Goal: Answer question/provide support

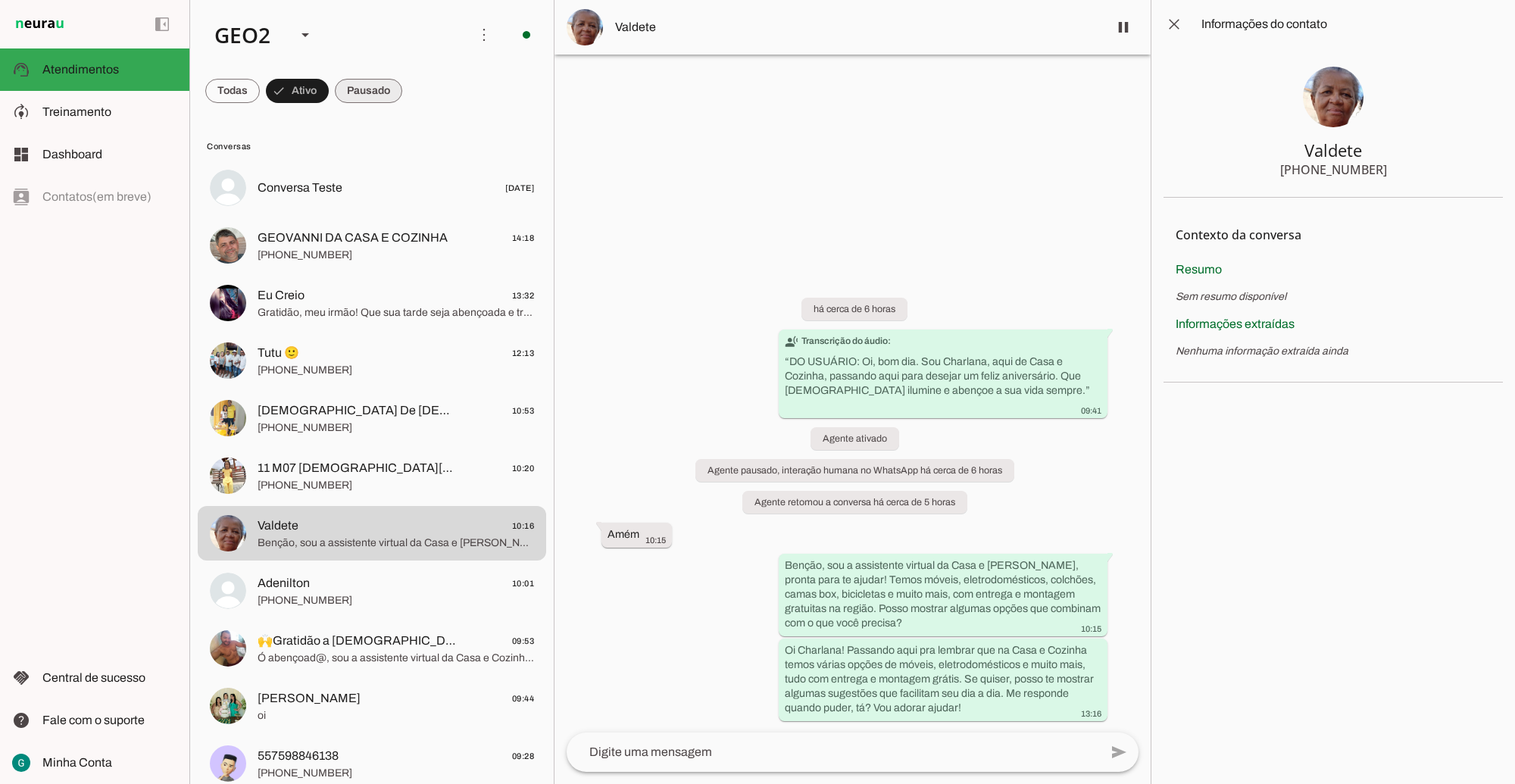
click at [367, 88] on span at bounding box center [368, 91] width 68 height 36
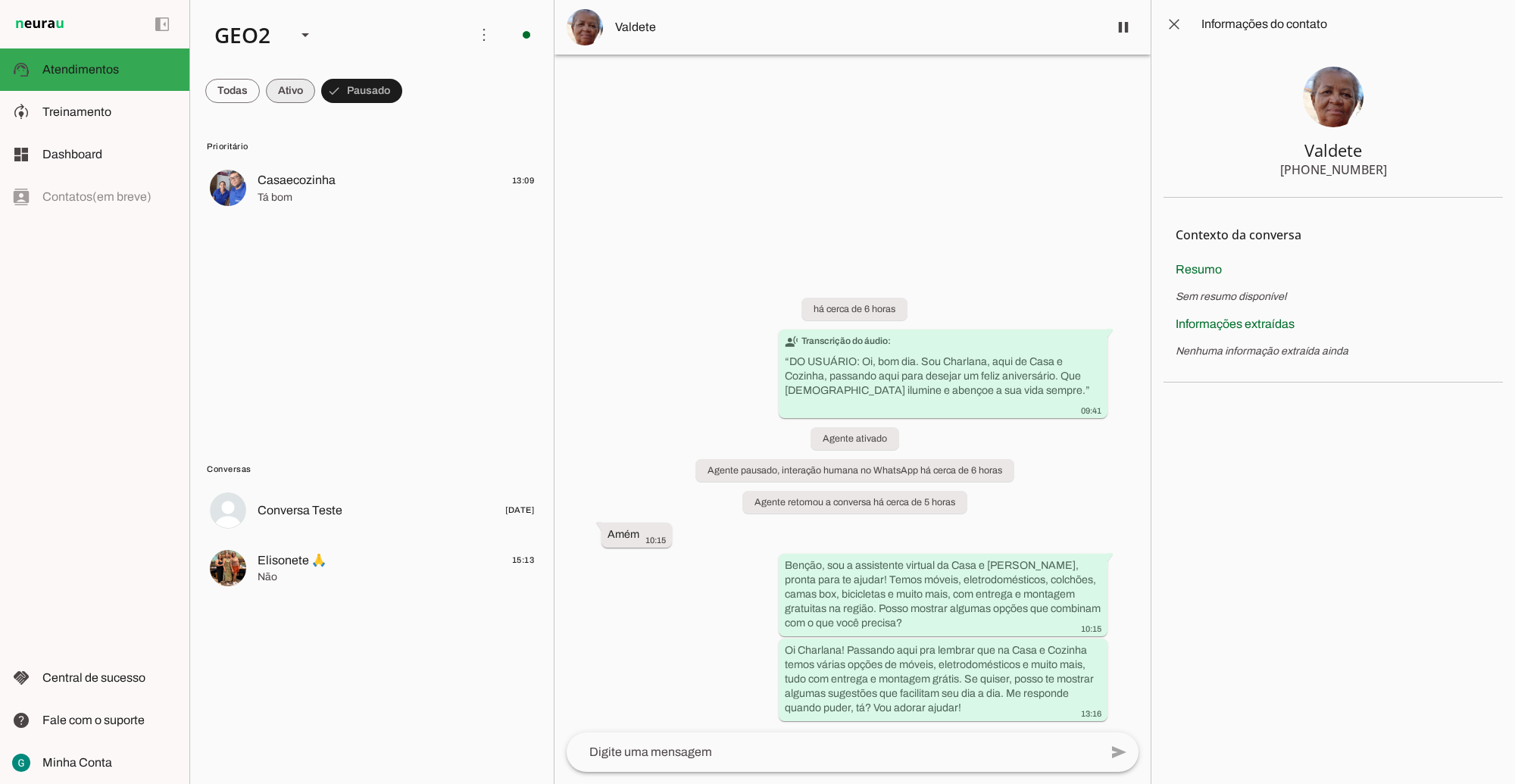
click at [296, 91] on span at bounding box center [290, 91] width 50 height 36
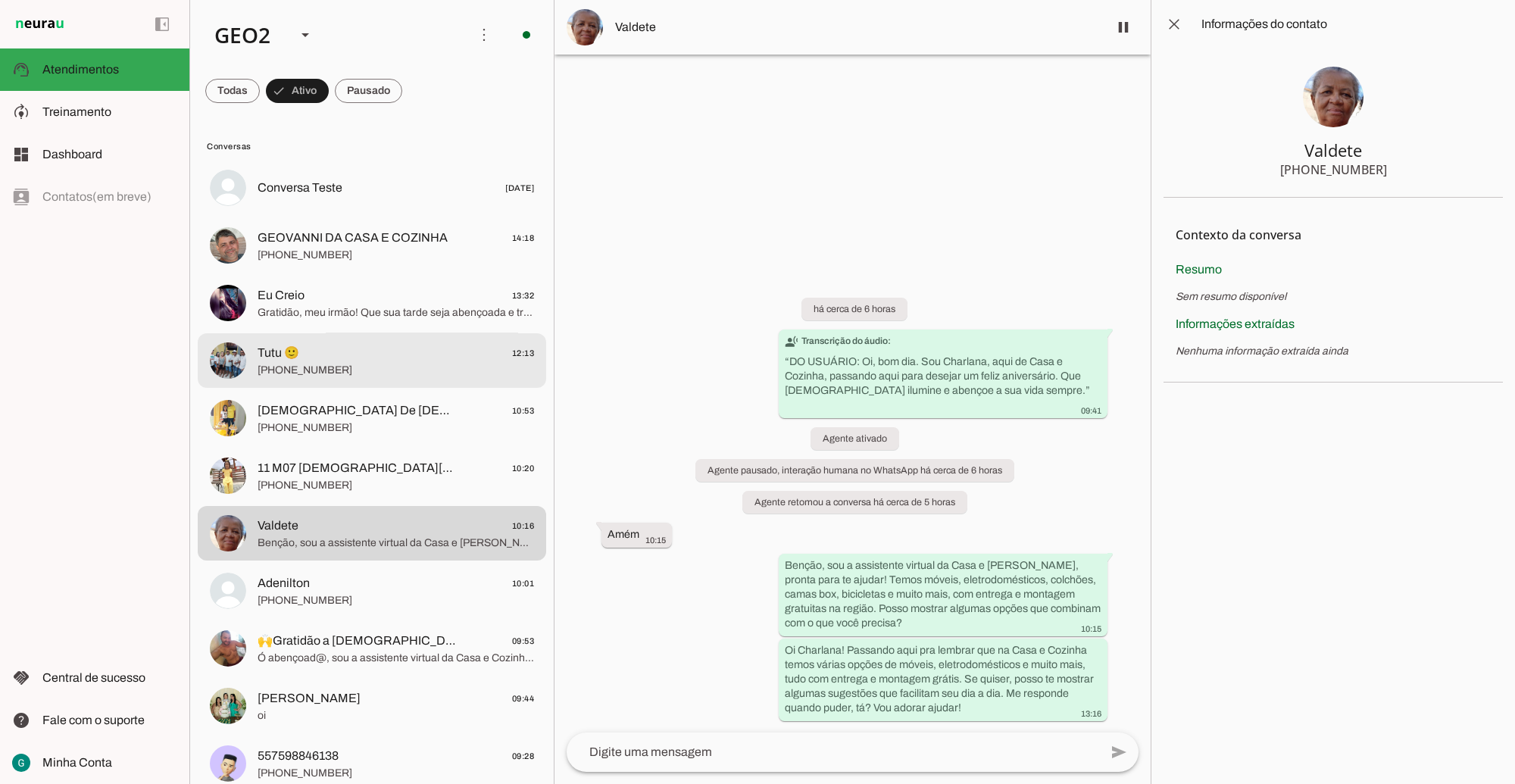
click at [395, 365] on span "[PHONE_NUMBER]" at bounding box center [395, 369] width 276 height 15
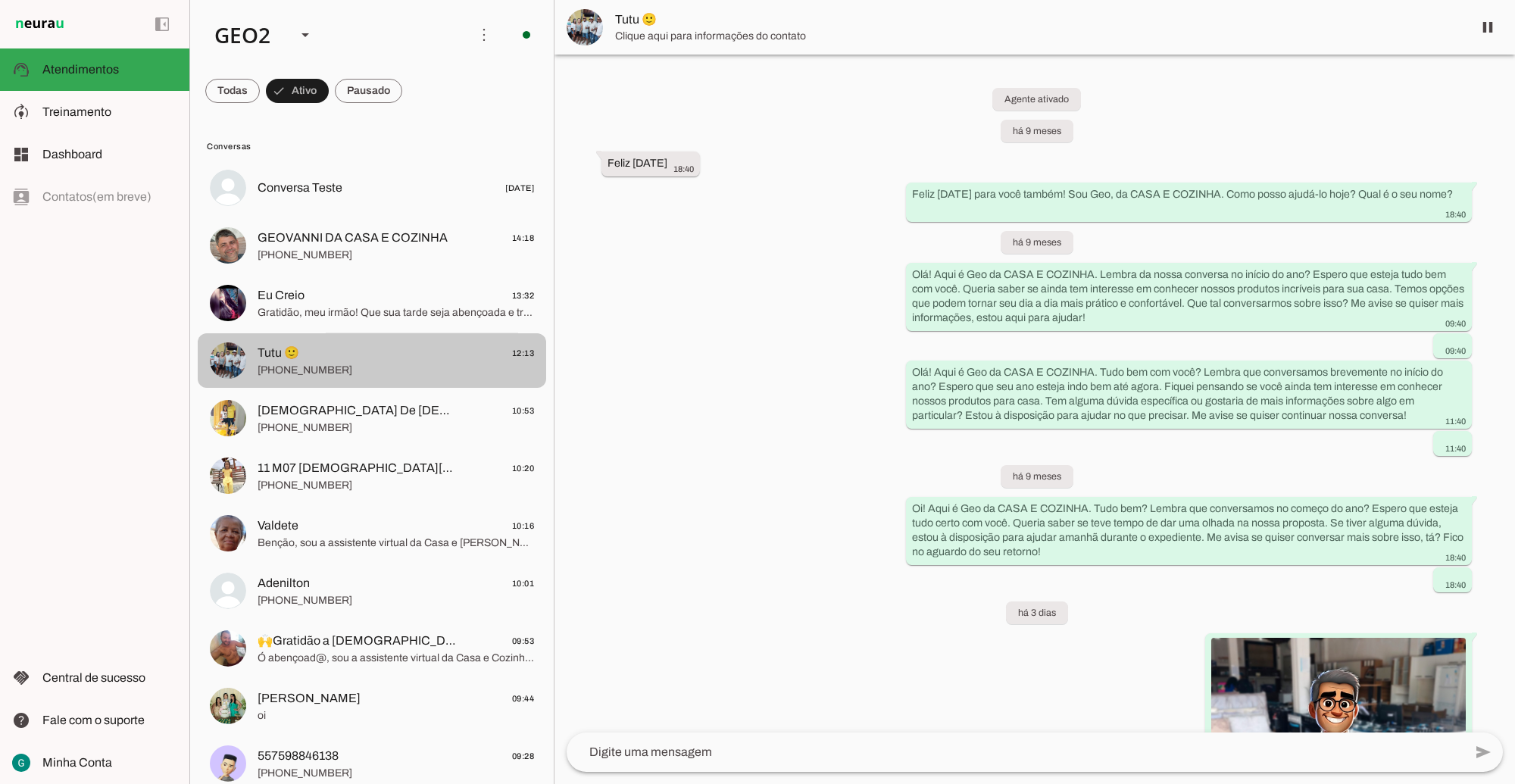
scroll to position [671, 0]
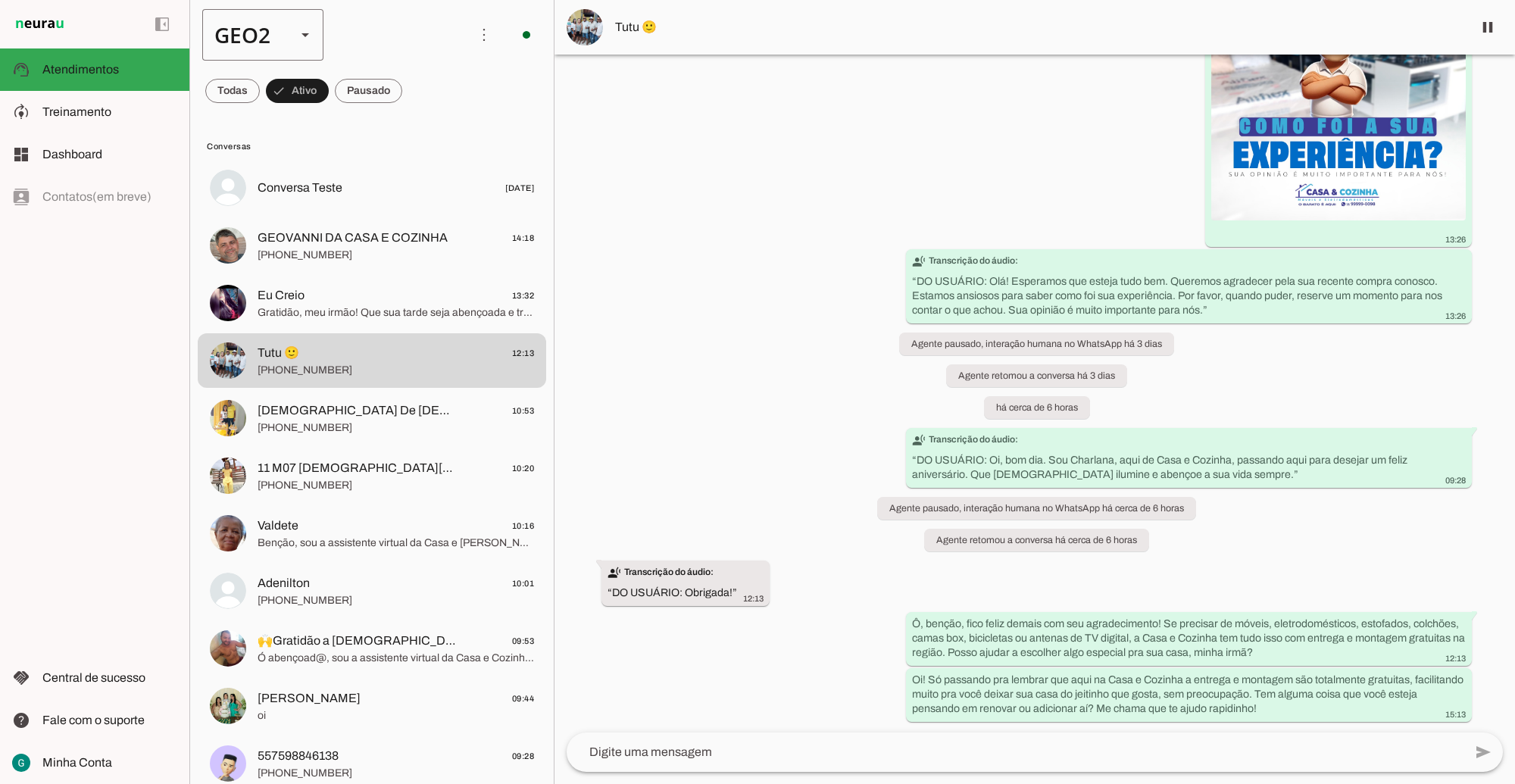
click at [255, 34] on div "GEO2" at bounding box center [243, 34] width 82 height 51
click at [417, 88] on slot at bounding box center [465, 97] width 97 height 18
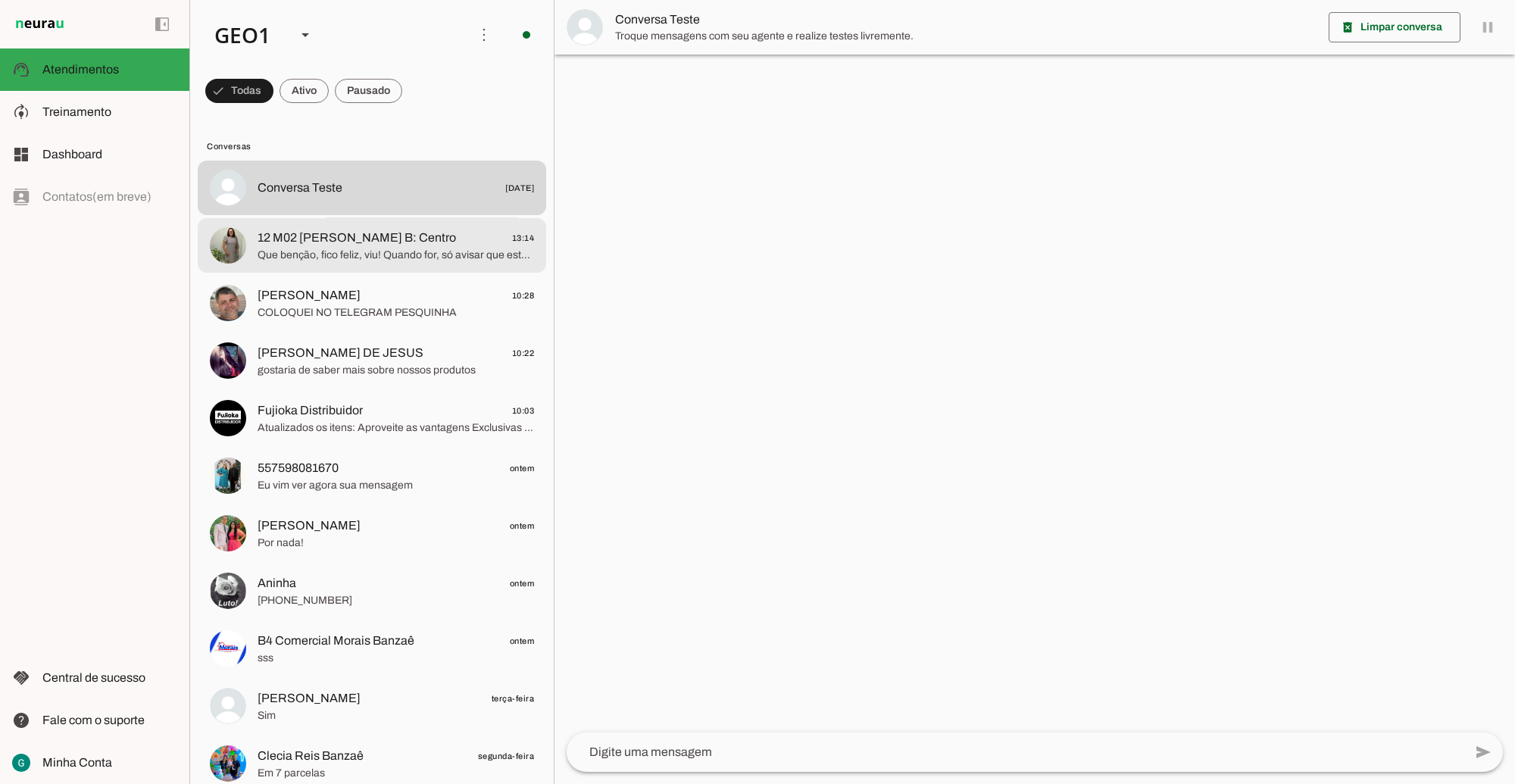
click at [357, 242] on span "12 M02 [PERSON_NAME] B: Centro" at bounding box center [356, 238] width 198 height 18
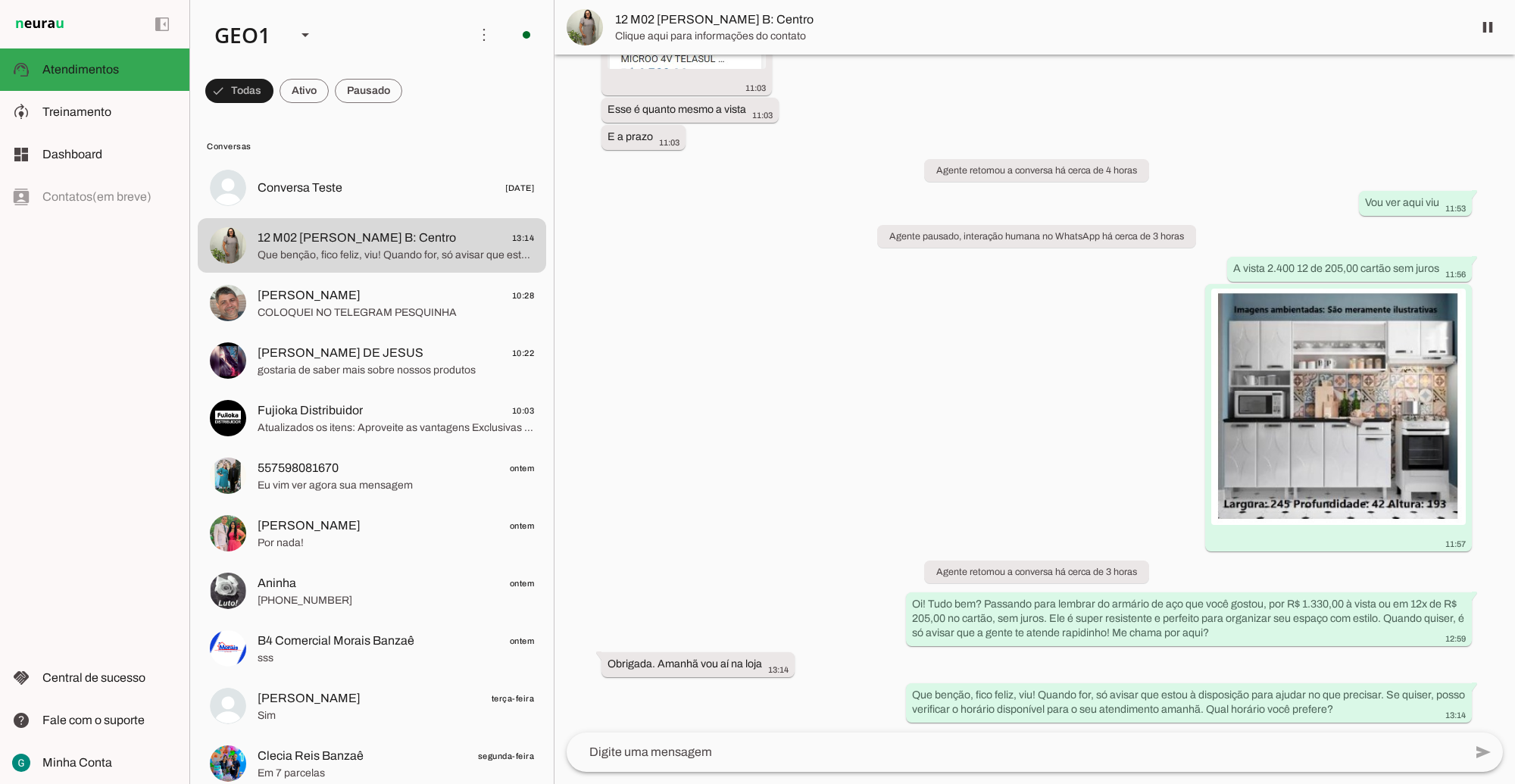
scroll to position [1760, 0]
